Goal: Obtain resource: Download file/media

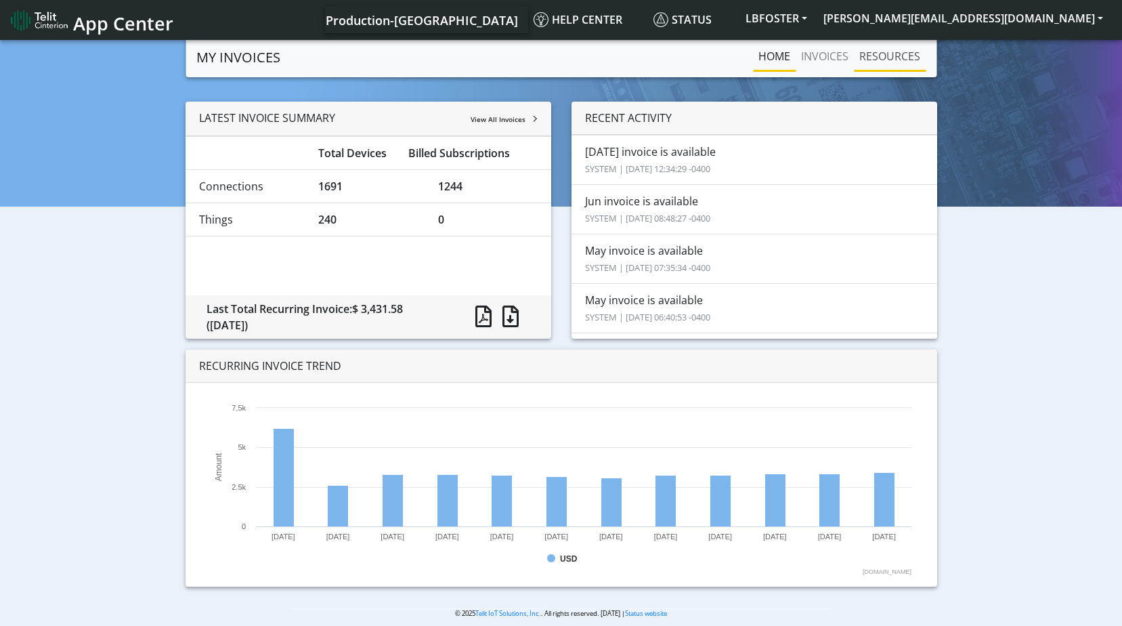
click at [873, 63] on link "RESOURCES" at bounding box center [890, 56] width 72 height 27
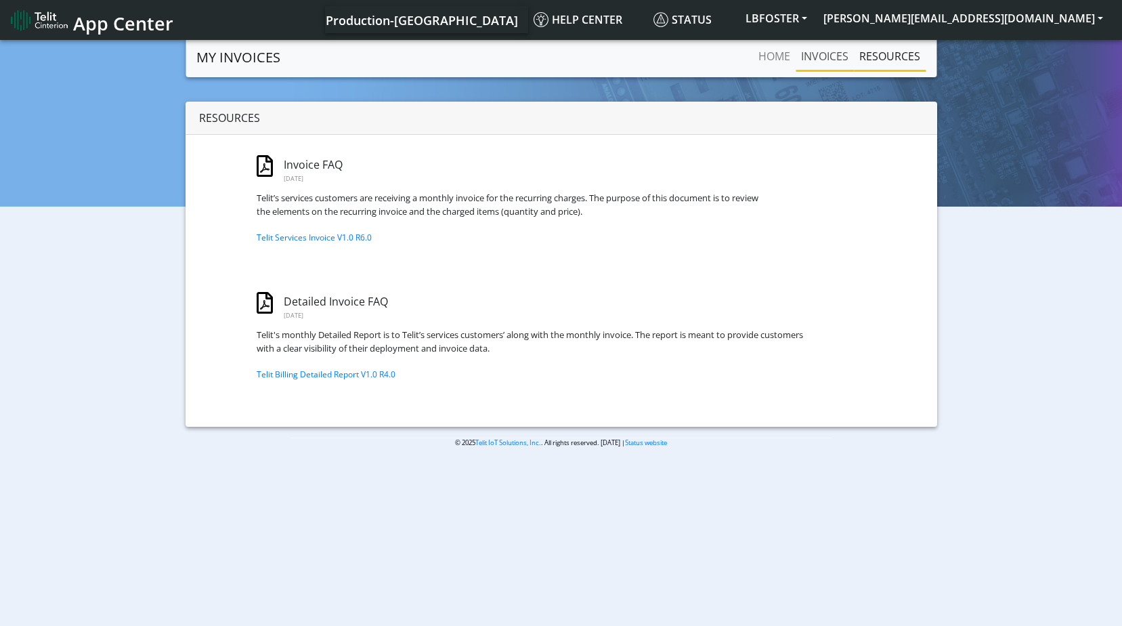
click at [822, 58] on link "INVOICES" at bounding box center [824, 56] width 58 height 27
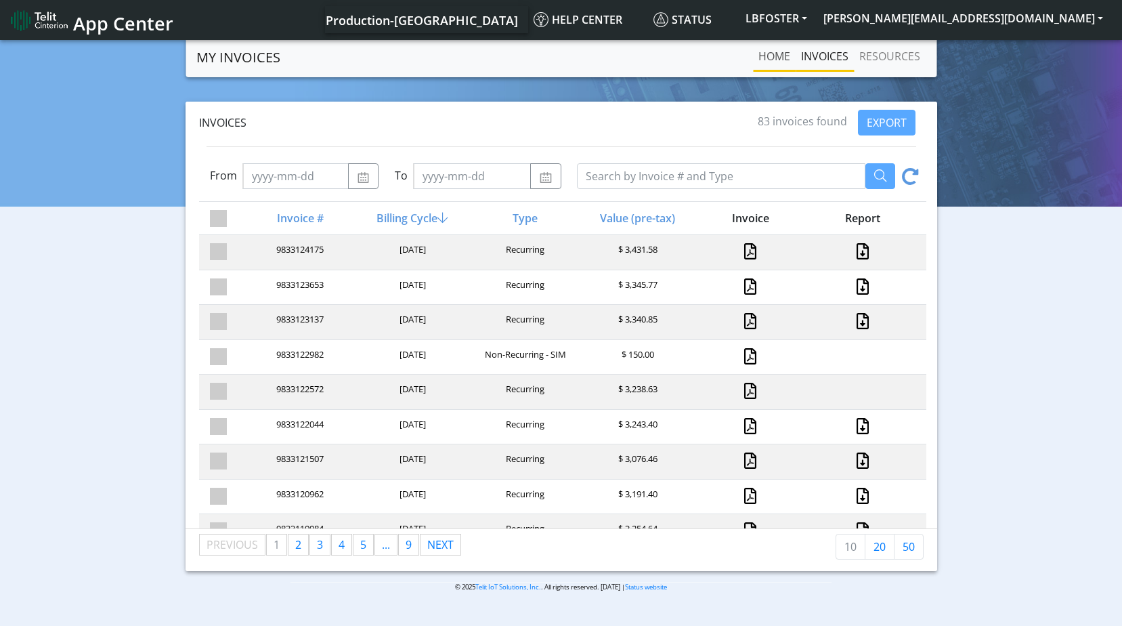
click at [765, 50] on link "Home" at bounding box center [774, 56] width 43 height 27
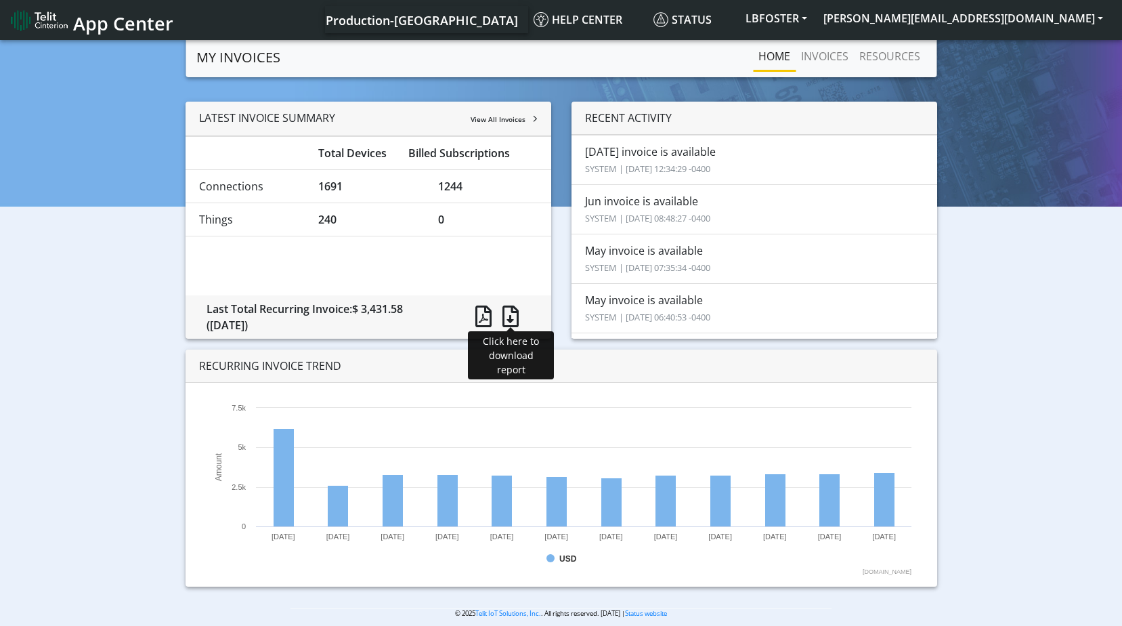
click at [514, 315] on span at bounding box center [510, 316] width 16 height 22
click at [565, 144] on div "RECENT ACTIVITY [DATE] invoice is available SYSTEM | [DATE] 12:34:29 -0400 Jun …" at bounding box center [754, 226] width 386 height 248
click at [505, 119] on span "View All Invoices" at bounding box center [497, 118] width 55 height 9
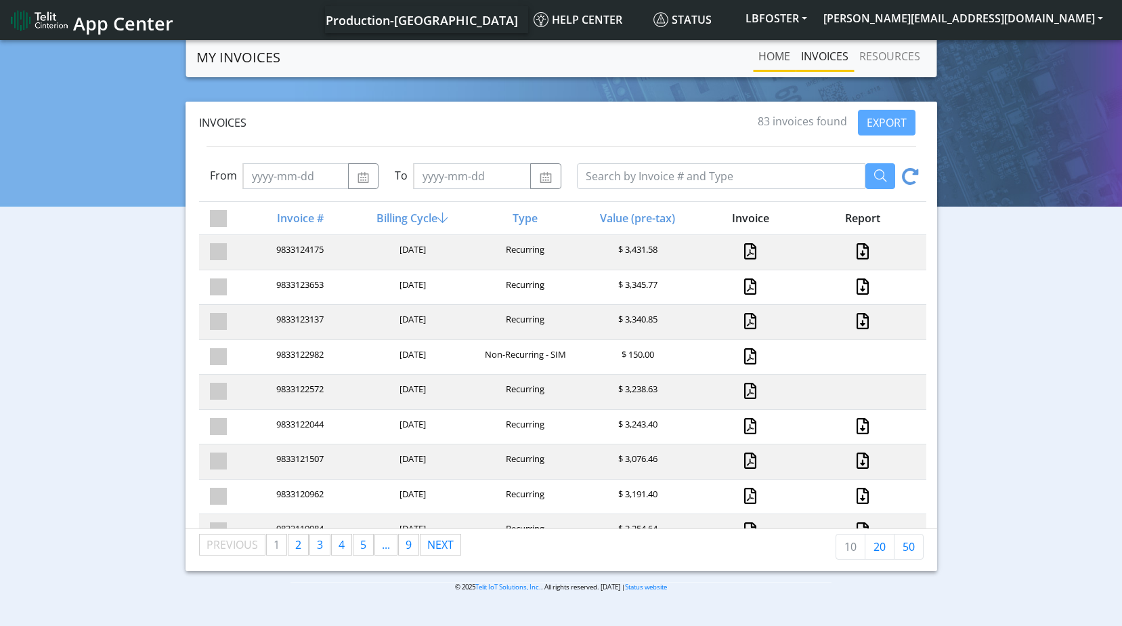
click at [770, 52] on link "Home" at bounding box center [774, 56] width 43 height 27
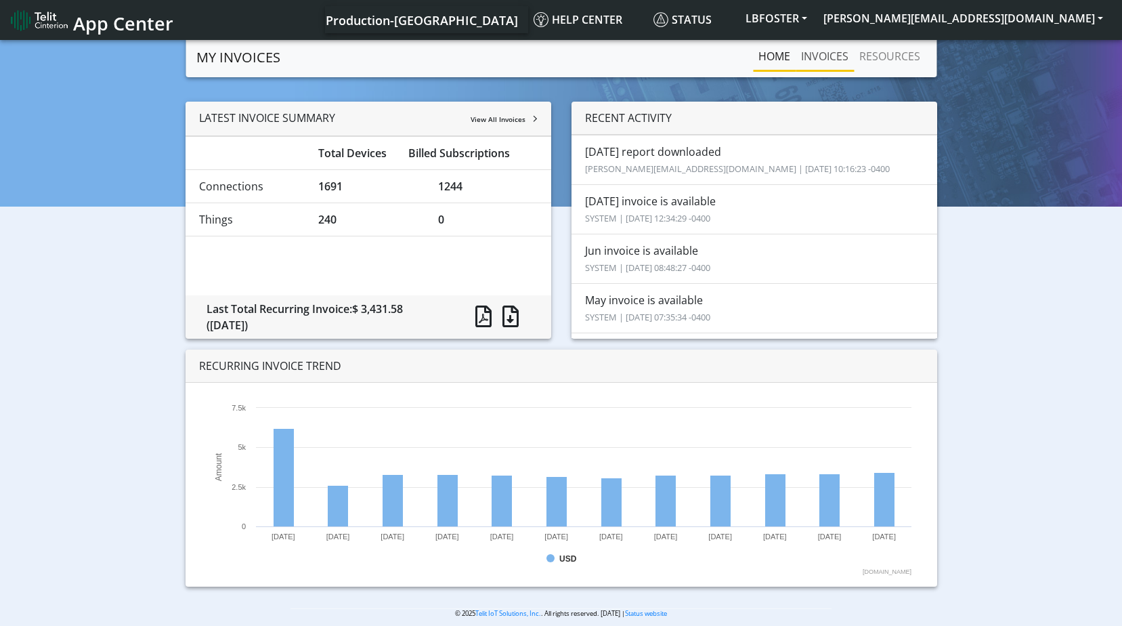
click at [831, 64] on link "INVOICES" at bounding box center [824, 56] width 58 height 27
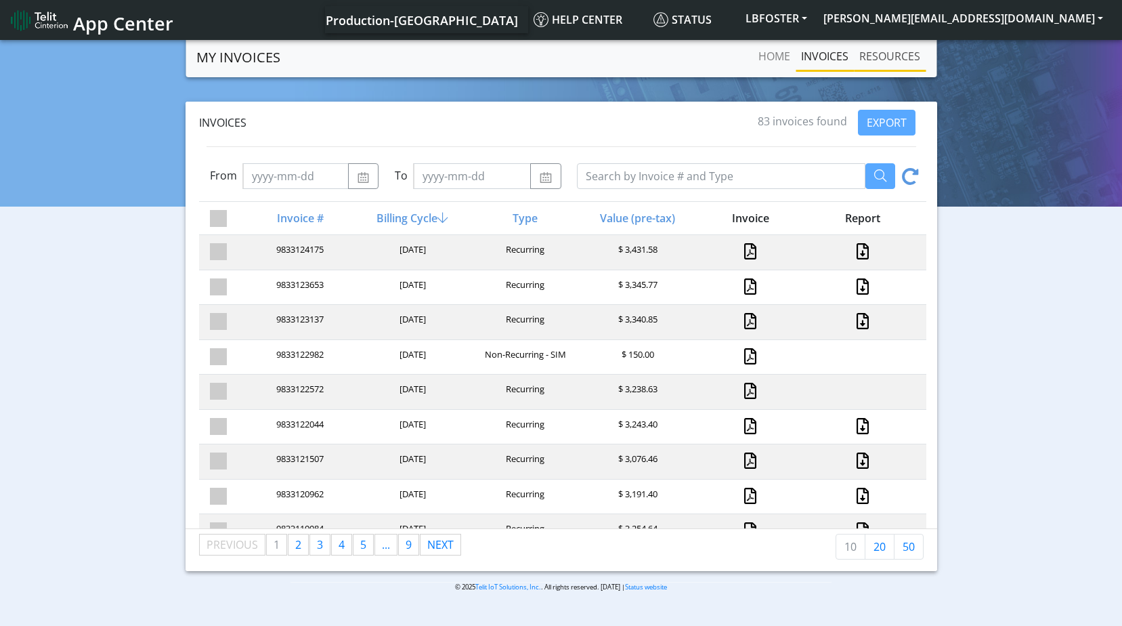
click at [909, 62] on link "RESOURCES" at bounding box center [890, 56] width 72 height 27
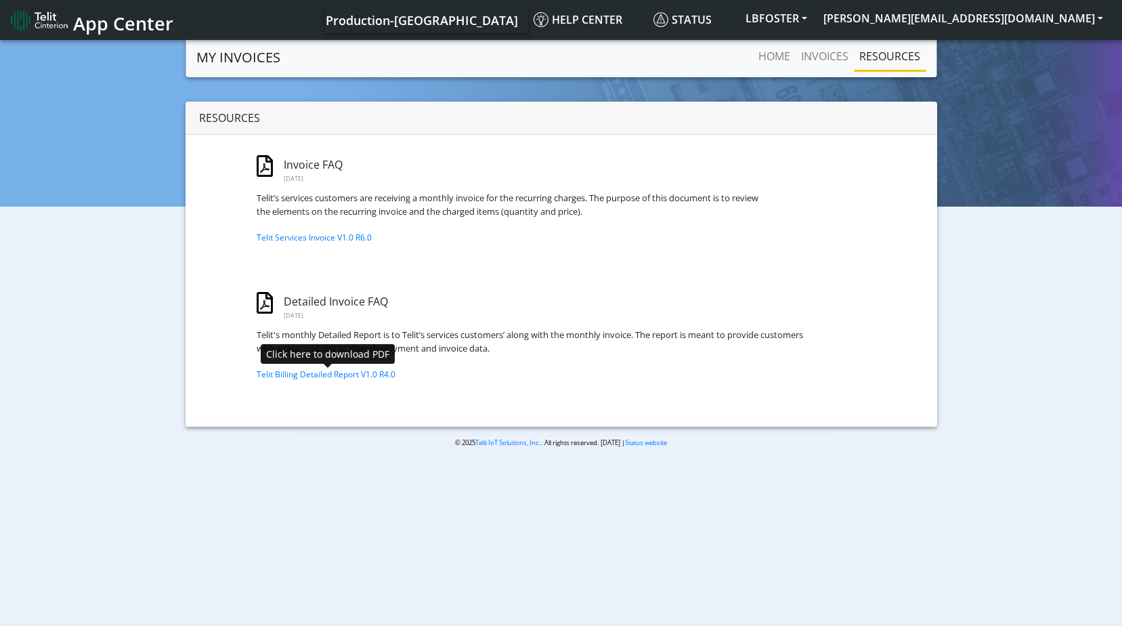
click at [309, 376] on link "Telit Billing Detailed Report V1.0 R4.0" at bounding box center [326, 374] width 139 height 12
